Goal: Find specific page/section: Find specific page/section

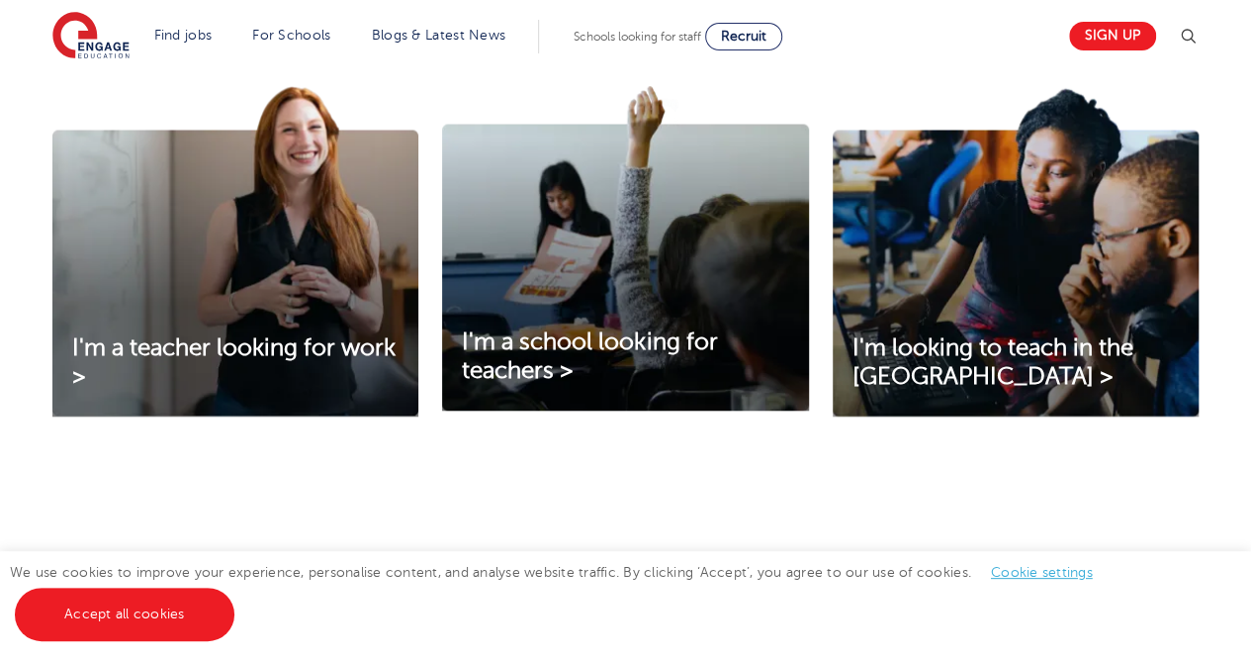
scroll to position [693, 0]
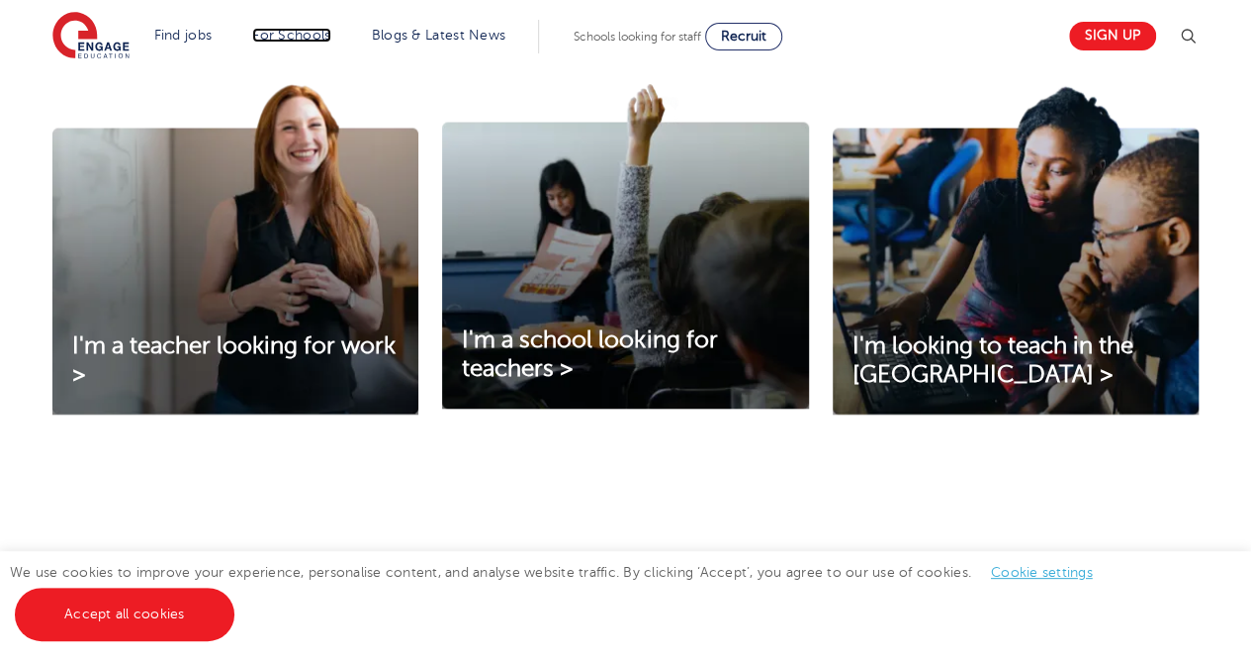
click at [315, 33] on link "For Schools" at bounding box center [291, 35] width 78 height 15
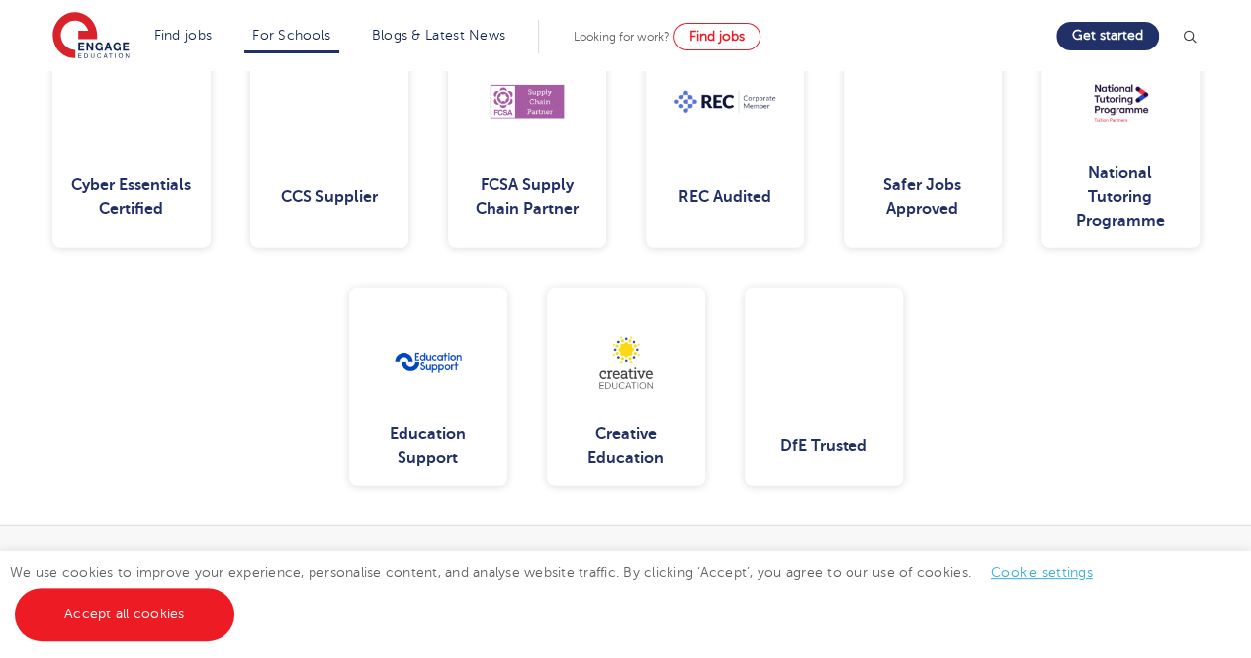
scroll to position [2625, 0]
